Goal: Information Seeking & Learning: Understand process/instructions

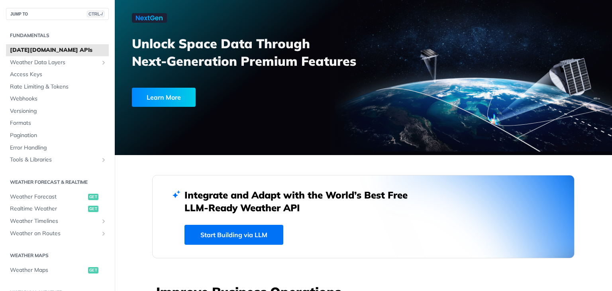
scroll to position [120, 0]
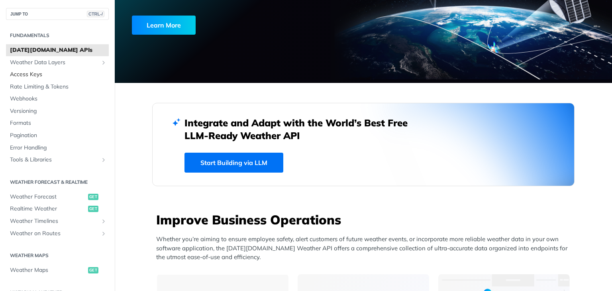
click at [52, 78] on link "Access Keys" at bounding box center [57, 75] width 103 height 12
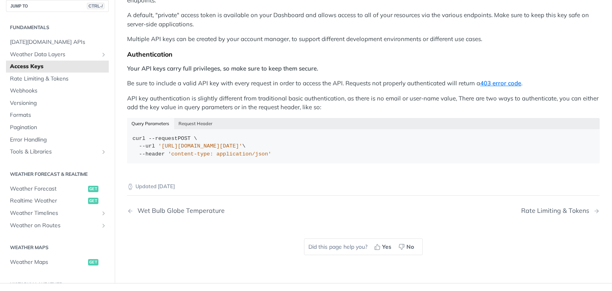
scroll to position [120, 0]
click at [202, 119] on button "Request Header" at bounding box center [195, 124] width 43 height 11
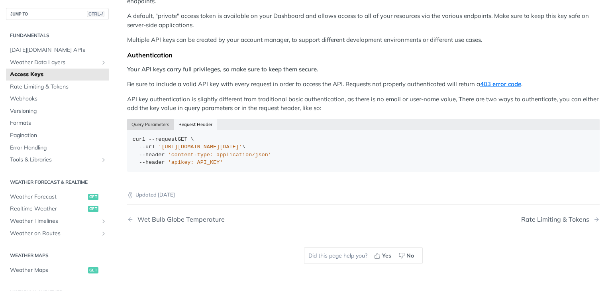
click at [158, 119] on button "Query Parameters" at bounding box center [150, 124] width 47 height 11
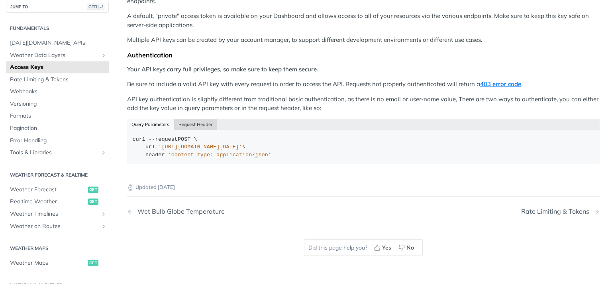
click at [192, 119] on button "Request Header" at bounding box center [195, 124] width 43 height 11
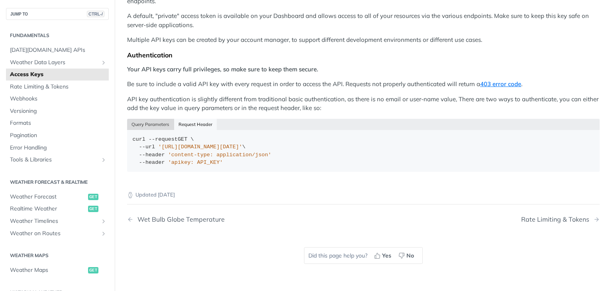
click at [142, 119] on button "Query Parameters" at bounding box center [150, 124] width 47 height 11
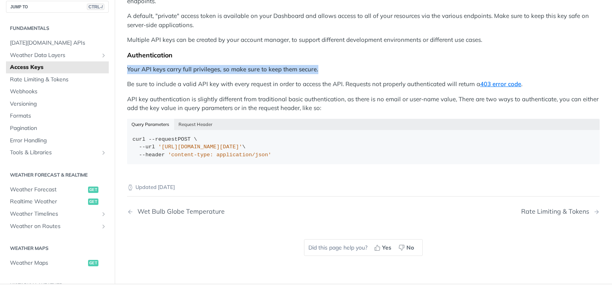
drag, startPoint x: 127, startPoint y: 60, endPoint x: 353, endPoint y: 54, distance: 226.0
click at [353, 54] on div "Permissions Access to the [DATE][DOMAIN_NAME] REST Weather API requires a valid…" at bounding box center [363, 72] width 472 height 196
click at [333, 65] on p "Your API keys carry full privileges, so make sure to keep them secure." at bounding box center [363, 69] width 472 height 9
click at [325, 80] on p "Be sure to include a valid API key with every request in order to access the AP…" at bounding box center [363, 84] width 472 height 9
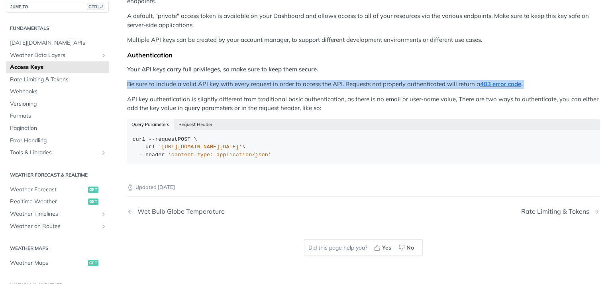
click at [325, 80] on p "Be sure to include a valid API key with every request in order to access the AP…" at bounding box center [363, 84] width 472 height 9
click at [324, 80] on p "Be sure to include a valid API key with every request in order to access the AP…" at bounding box center [363, 84] width 472 height 9
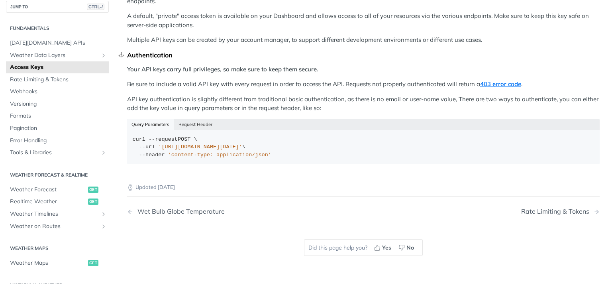
click at [321, 51] on div "Authentication" at bounding box center [363, 55] width 472 height 8
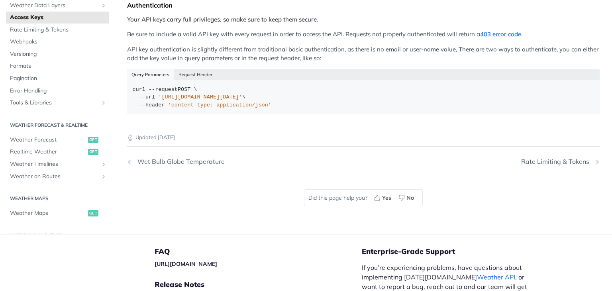
scroll to position [0, 0]
